Goal: Task Accomplishment & Management: Use online tool/utility

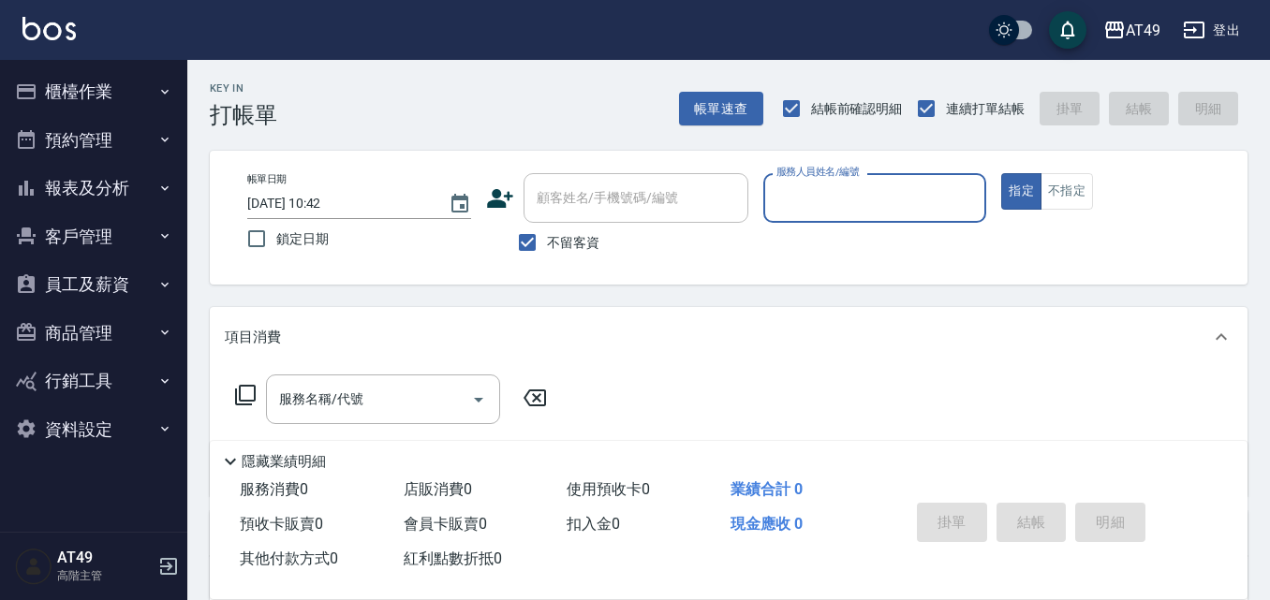
click at [169, 90] on icon "button" at bounding box center [164, 91] width 15 height 15
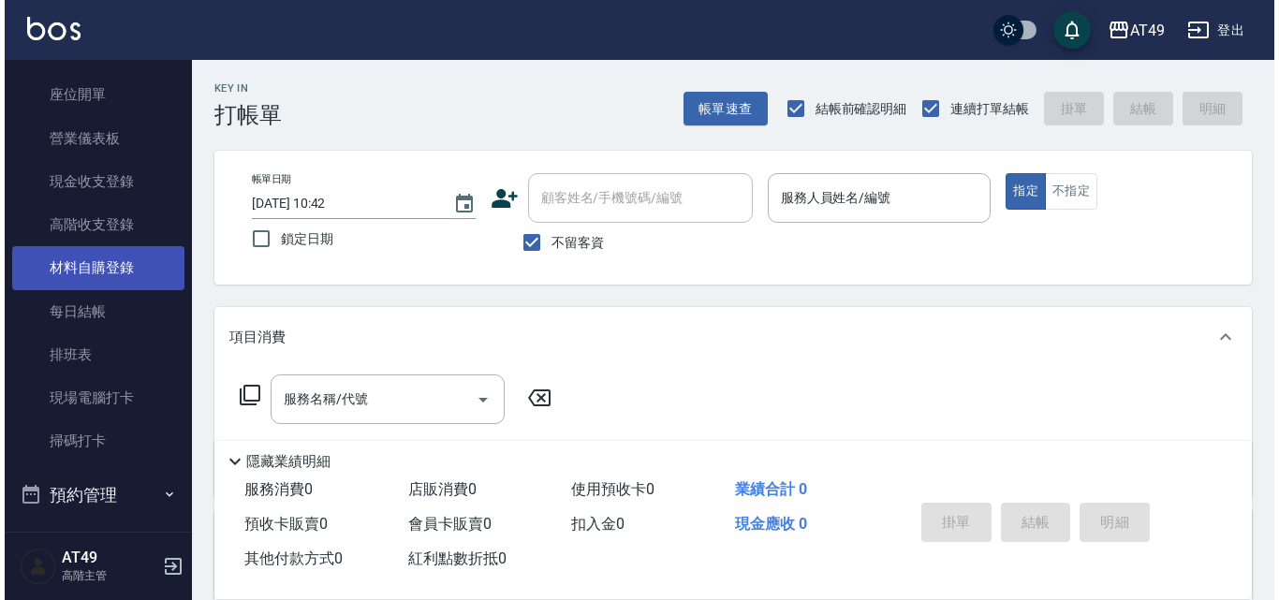
scroll to position [187, 0]
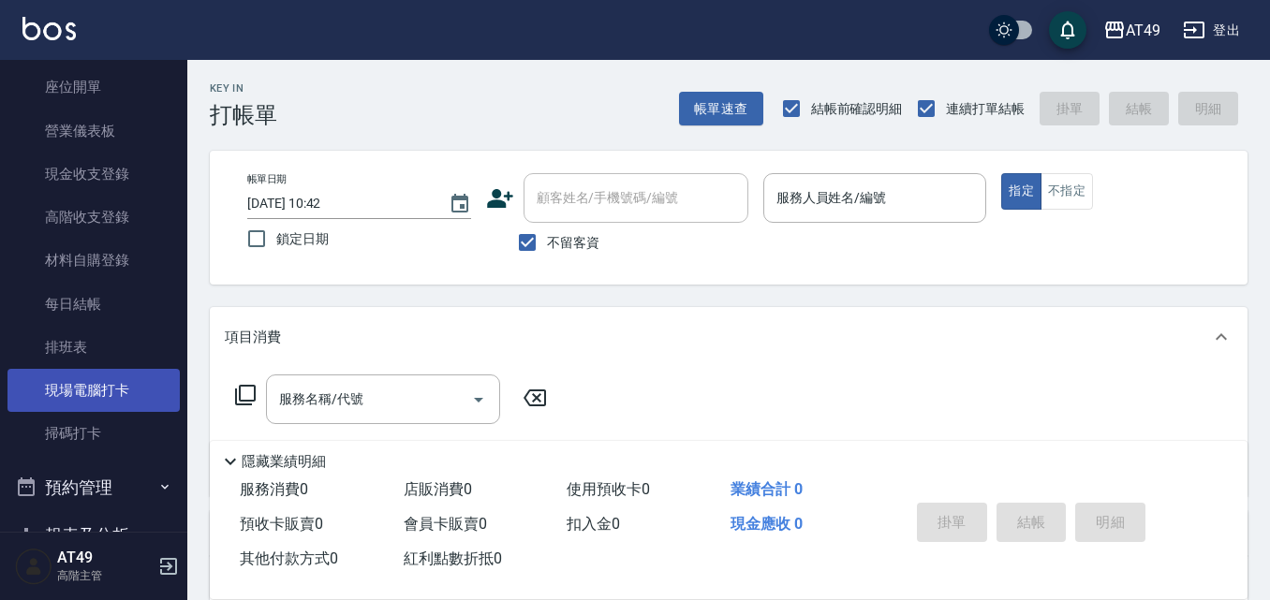
click at [81, 395] on link "現場電腦打卡" at bounding box center [93, 390] width 172 height 43
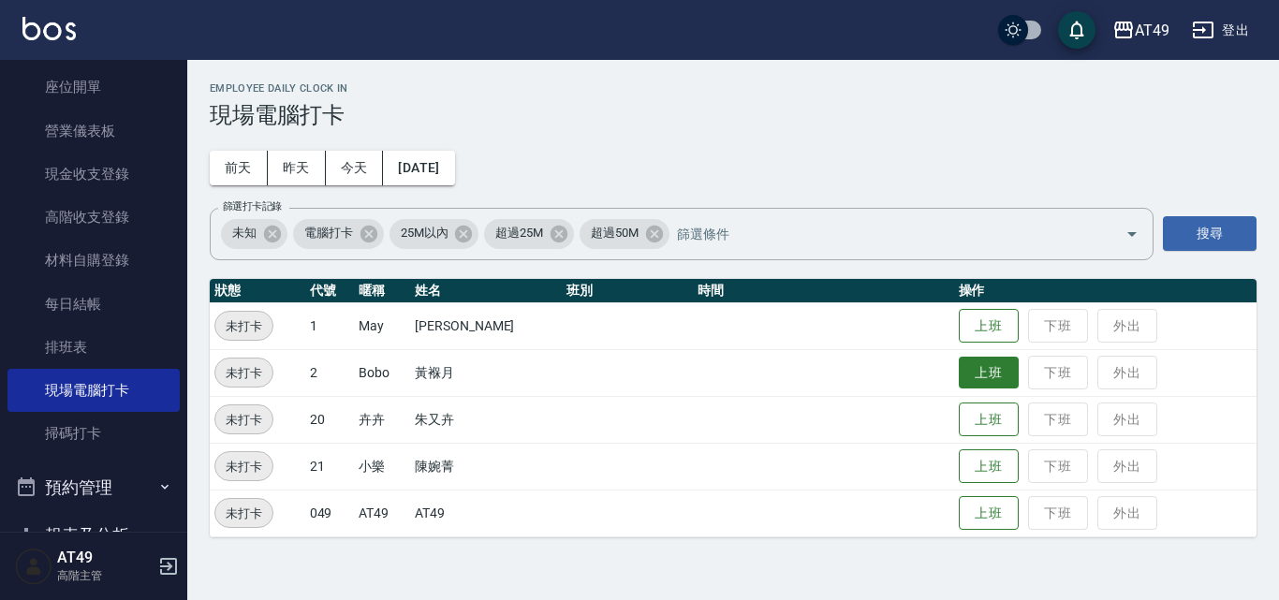
click at [999, 376] on button "上班" at bounding box center [989, 373] width 60 height 33
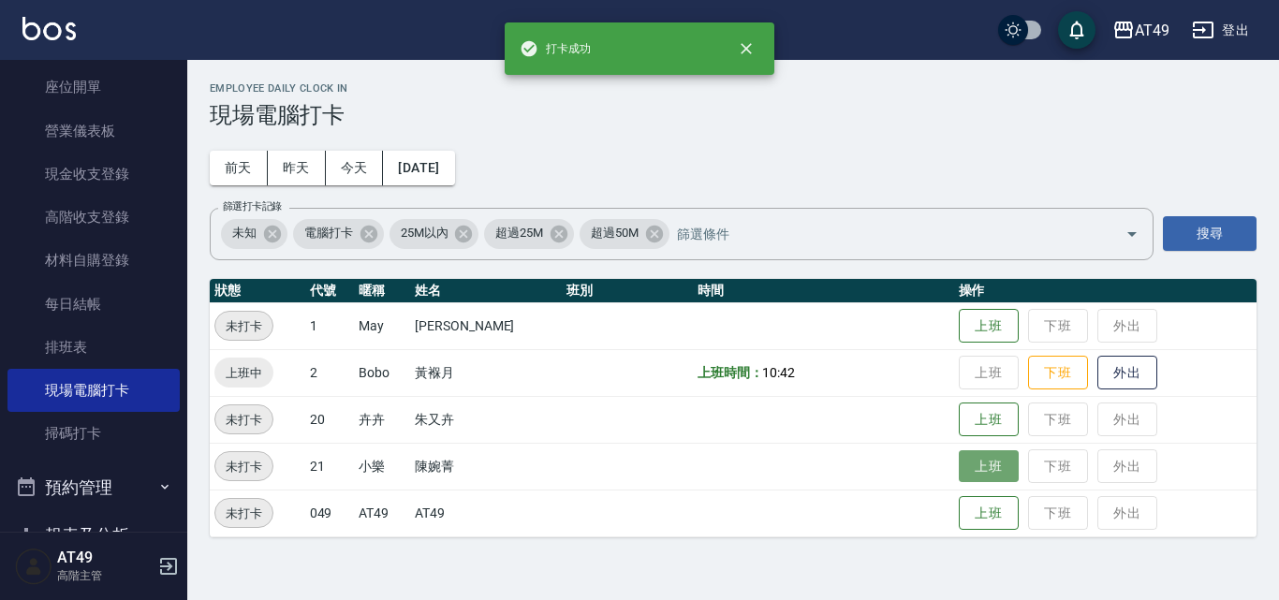
click at [992, 468] on button "上班" at bounding box center [989, 467] width 60 height 33
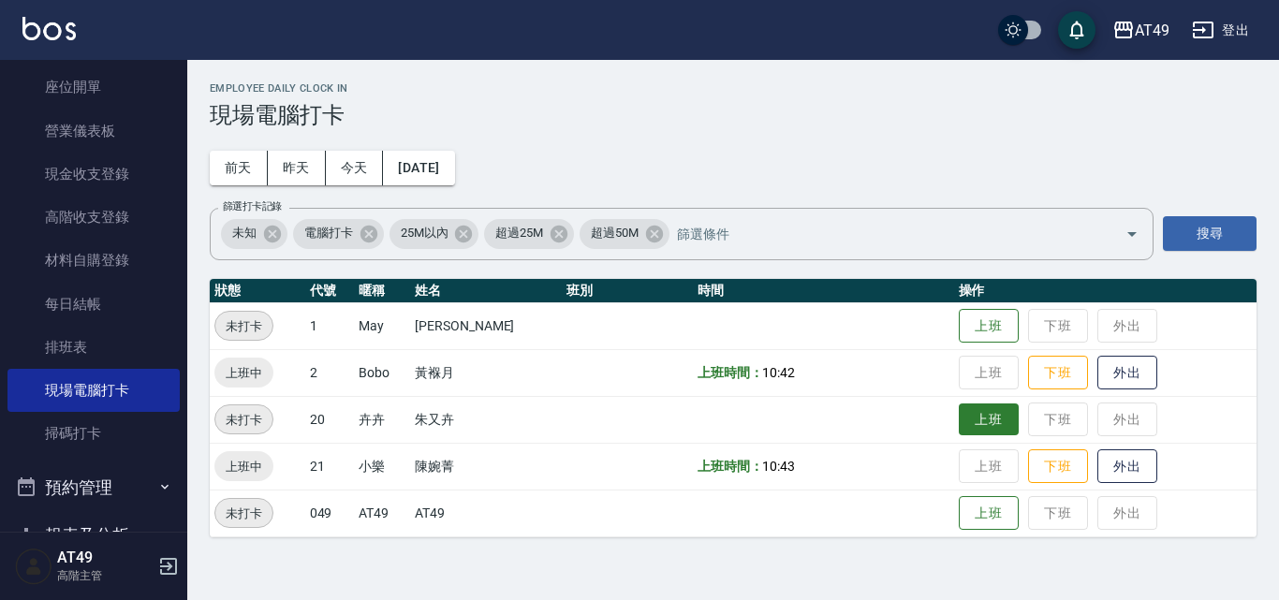
click at [965, 415] on button "上班" at bounding box center [989, 420] width 60 height 33
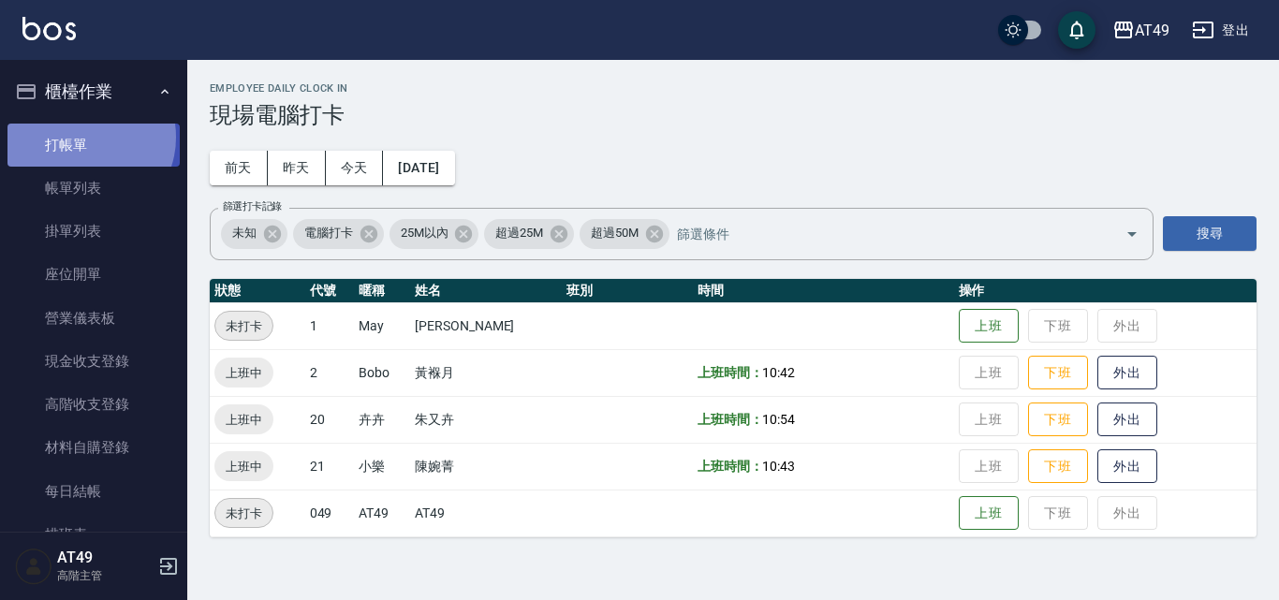
click at [83, 137] on link "打帳單" at bounding box center [93, 145] width 172 height 43
